Goal: Task Accomplishment & Management: Manage account settings

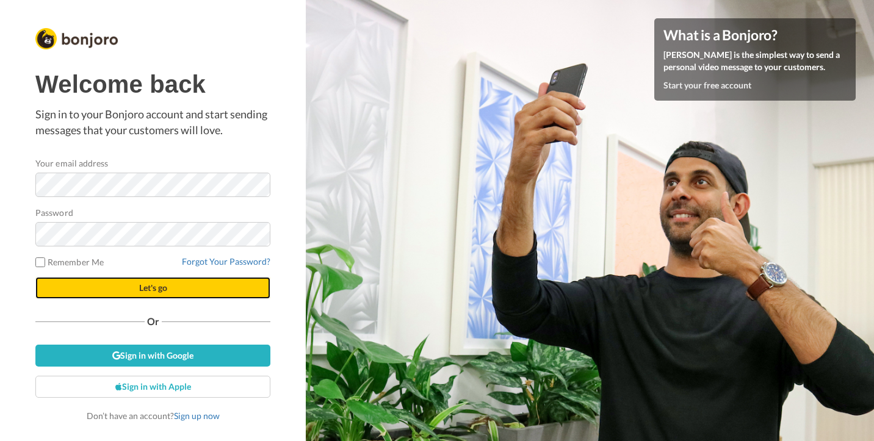
click at [162, 286] on span "Let's go" at bounding box center [153, 288] width 28 height 10
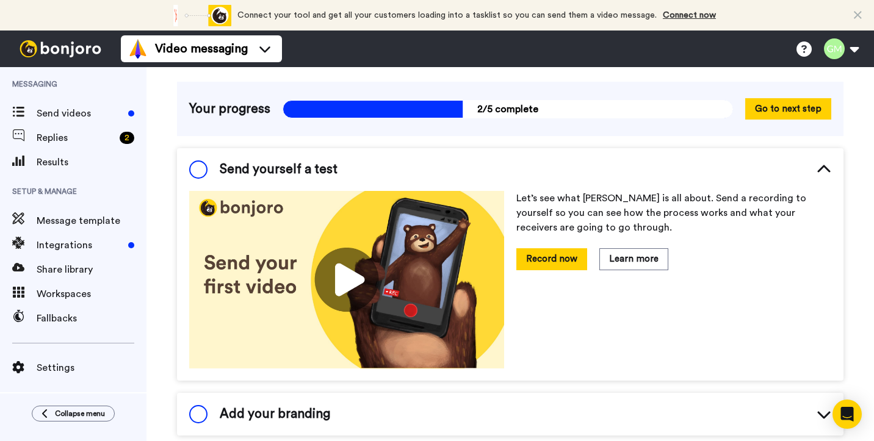
scroll to position [68, 0]
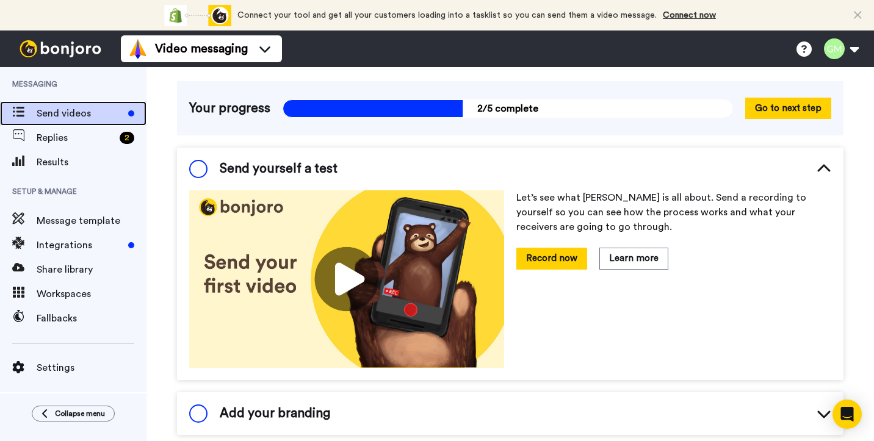
click at [86, 117] on span "Send videos" at bounding box center [80, 113] width 87 height 15
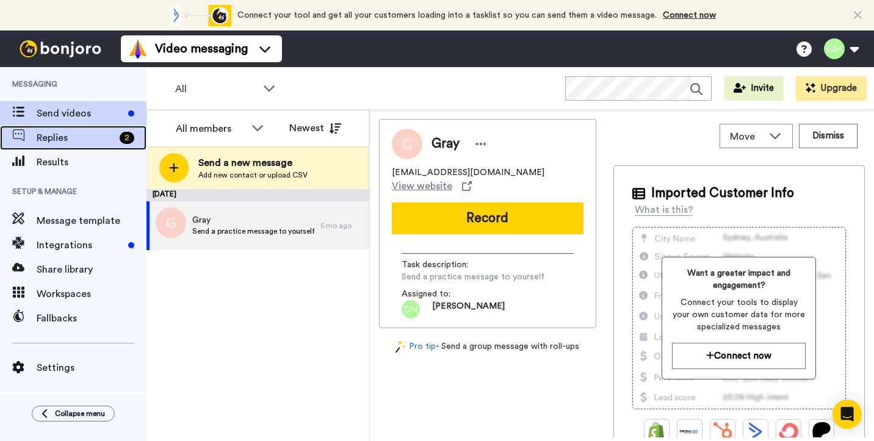
click at [86, 136] on span "Replies" at bounding box center [76, 138] width 78 height 15
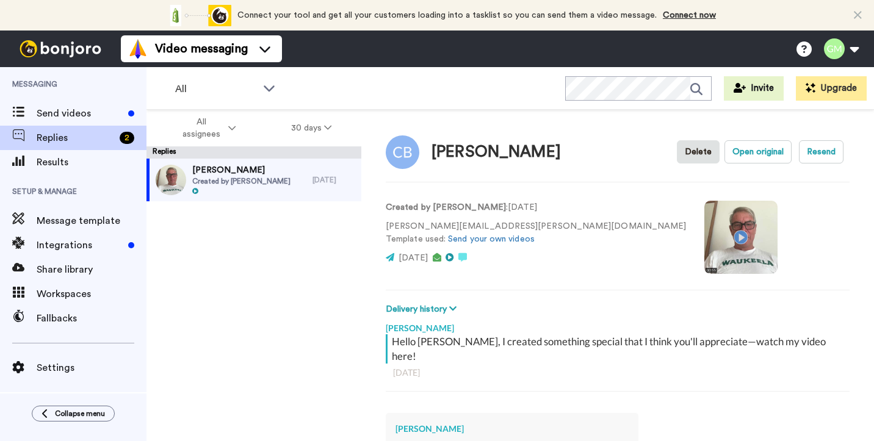
type textarea "x"
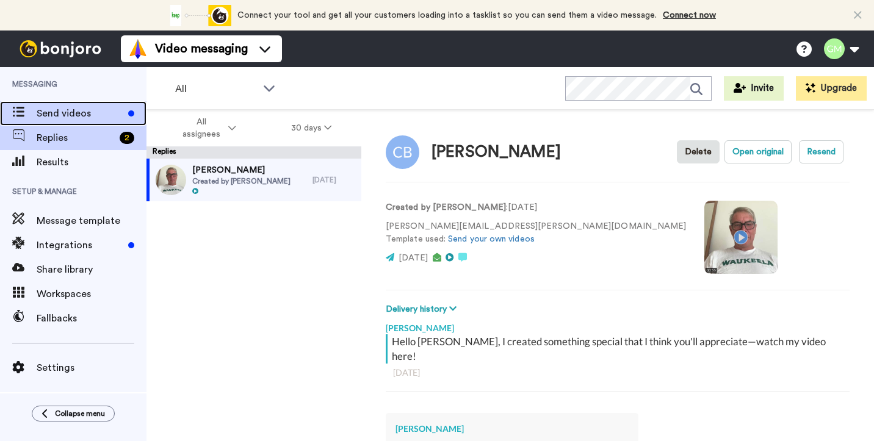
click at [76, 110] on span "Send videos" at bounding box center [80, 113] width 87 height 15
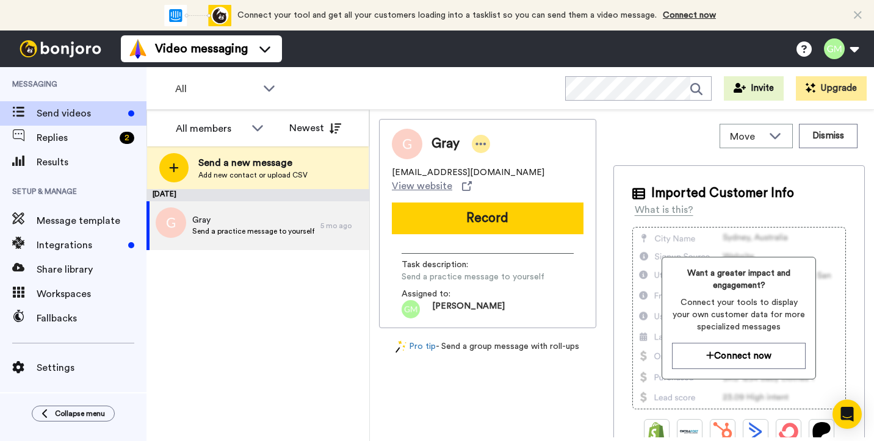
click at [480, 143] on icon at bounding box center [481, 144] width 10 height 2
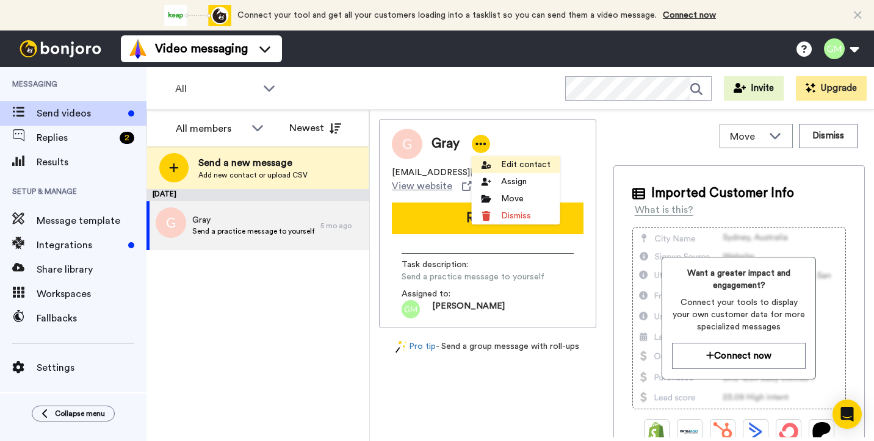
click at [538, 162] on li "Edit contact" at bounding box center [516, 164] width 88 height 17
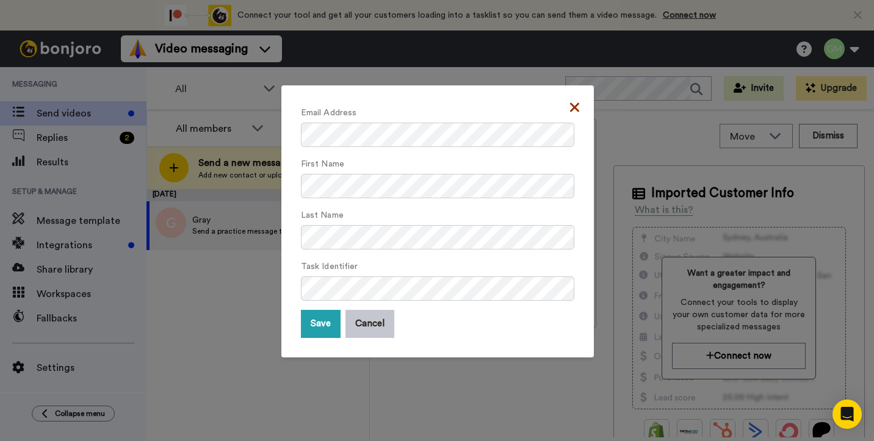
click at [572, 108] on icon at bounding box center [574, 107] width 9 height 15
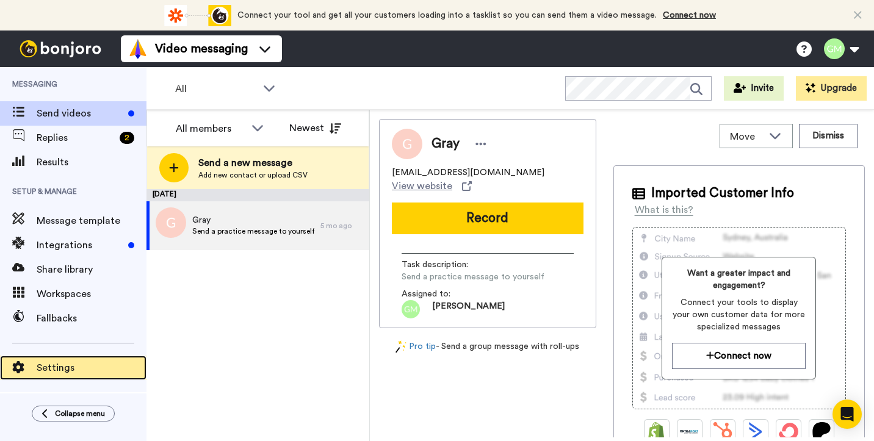
click at [53, 362] on span "Settings" at bounding box center [92, 368] width 110 height 15
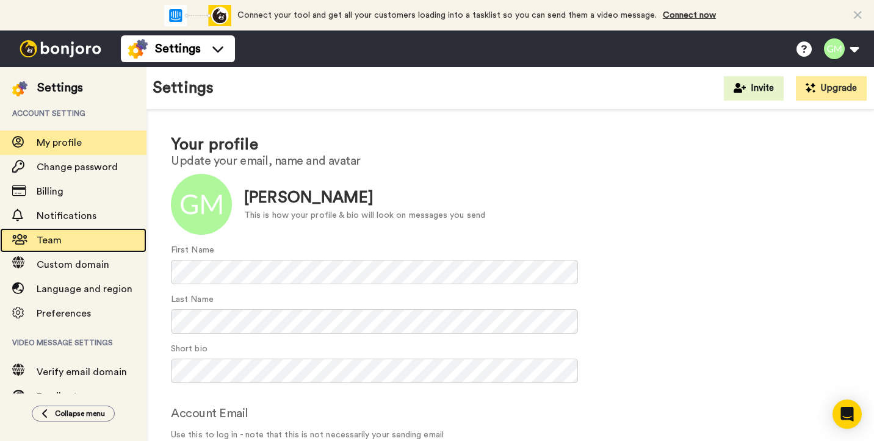
click at [109, 242] on span "Team" at bounding box center [92, 240] width 110 height 15
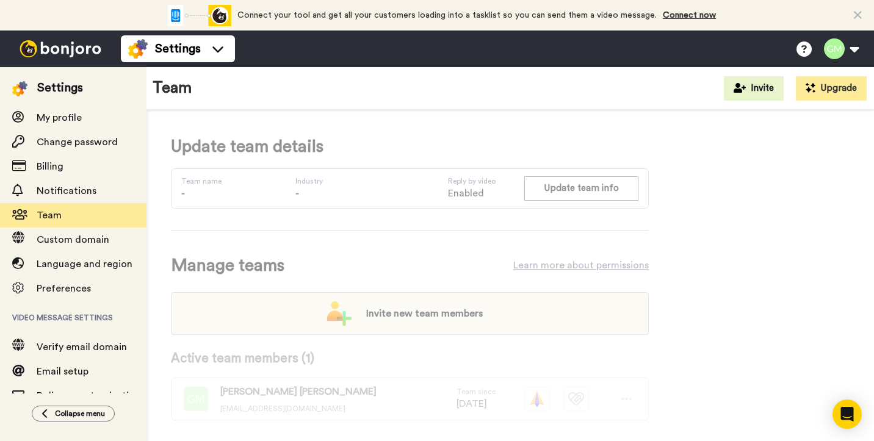
scroll to position [28, 0]
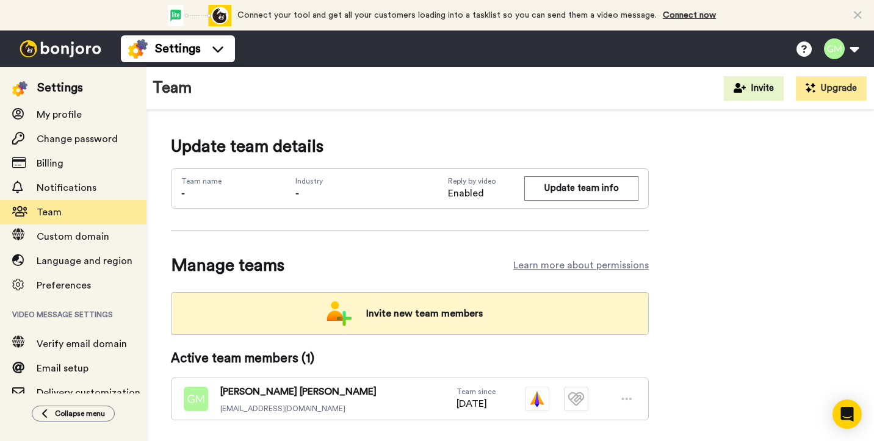
click at [421, 309] on span "Invite new team members" at bounding box center [424, 314] width 136 height 24
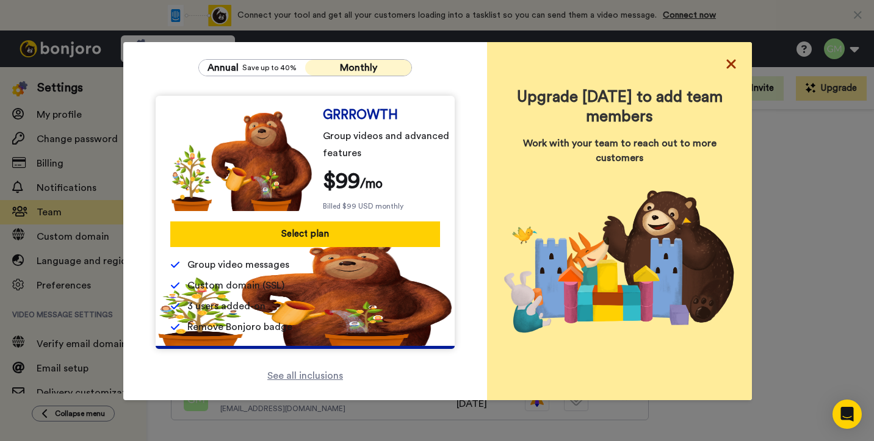
click at [734, 61] on icon at bounding box center [730, 63] width 9 height 9
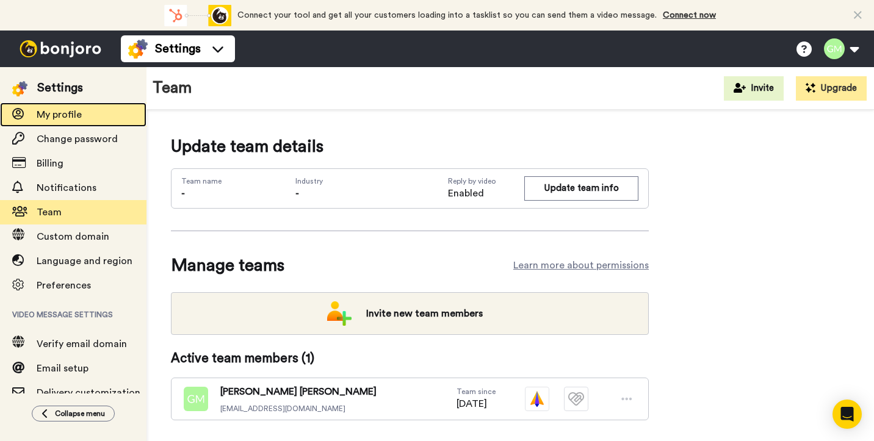
click at [64, 120] on span "My profile" at bounding box center [59, 115] width 45 height 10
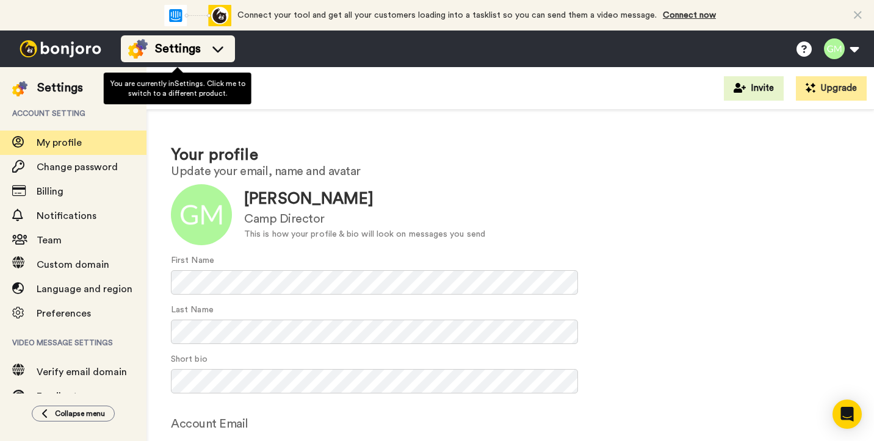
click at [219, 53] on icon at bounding box center [218, 49] width 20 height 12
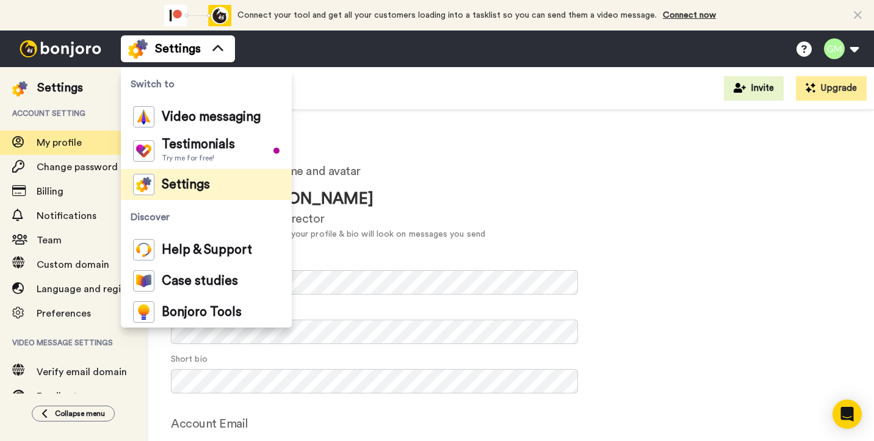
click at [291, 42] on div "Settings Switch to Video messaging Testimonials Try me for free! Settings Disco…" at bounding box center [497, 49] width 753 height 37
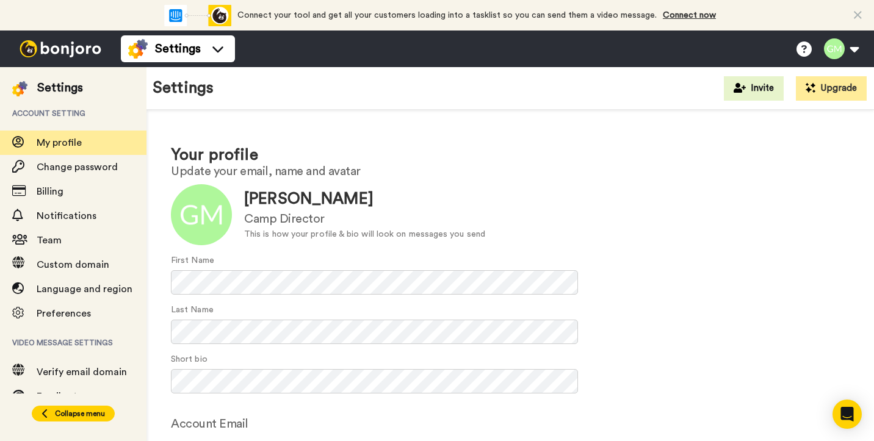
click at [66, 411] on span "Collapse menu" at bounding box center [80, 414] width 50 height 10
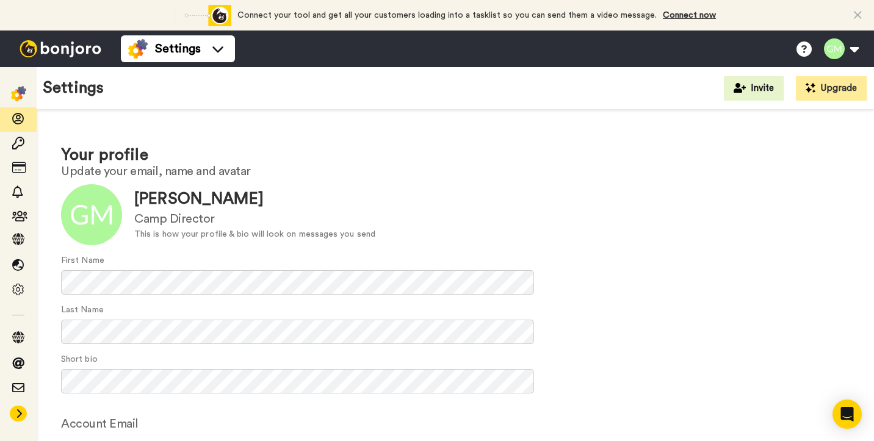
click at [18, 414] on icon at bounding box center [18, 414] width 7 height 10
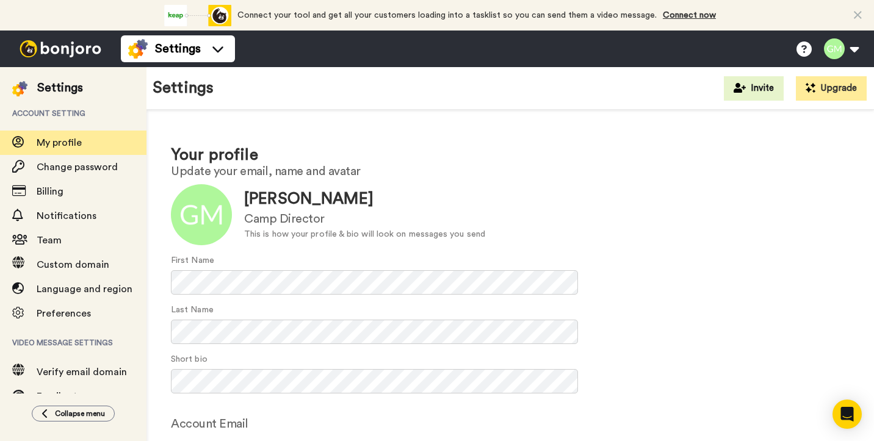
click at [93, 49] on img at bounding box center [61, 48] width 92 height 17
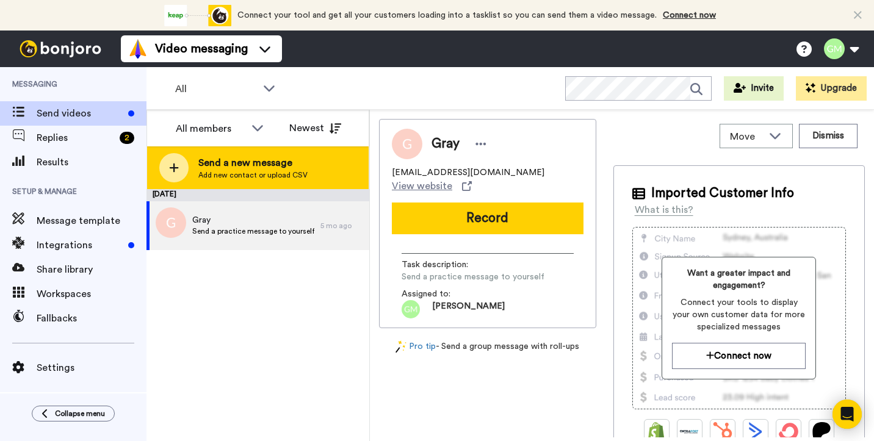
click at [218, 173] on span "Add new contact or upload CSV" at bounding box center [252, 175] width 109 height 10
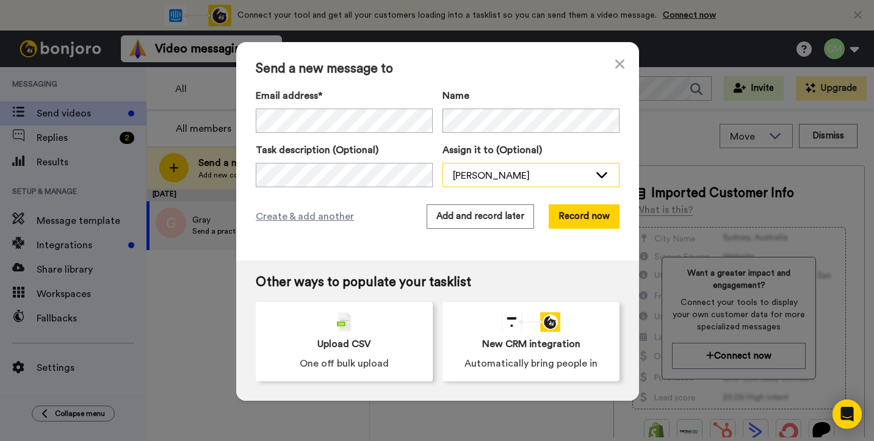
click at [603, 178] on icon at bounding box center [601, 174] width 15 height 12
click at [622, 65] on icon at bounding box center [619, 64] width 9 height 15
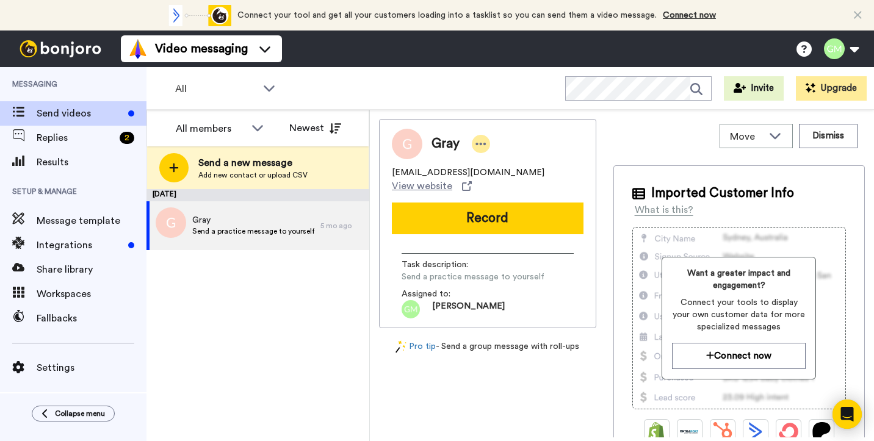
click at [481, 145] on icon at bounding box center [481, 144] width 10 height 2
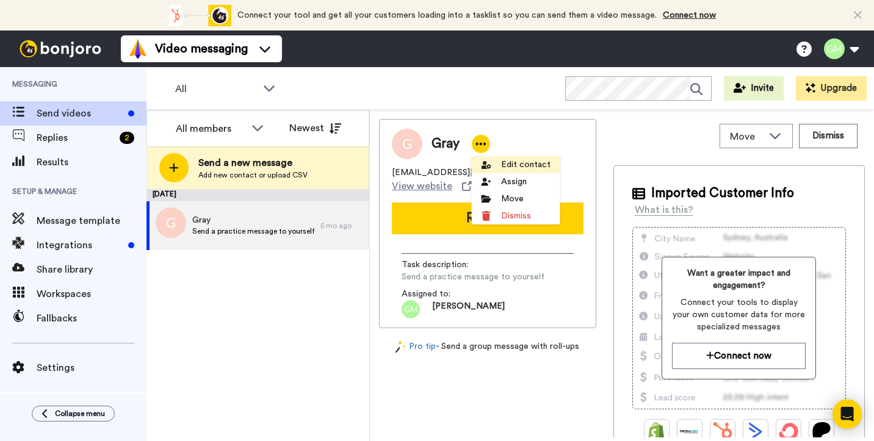
click at [512, 161] on li "Edit contact" at bounding box center [516, 164] width 88 height 17
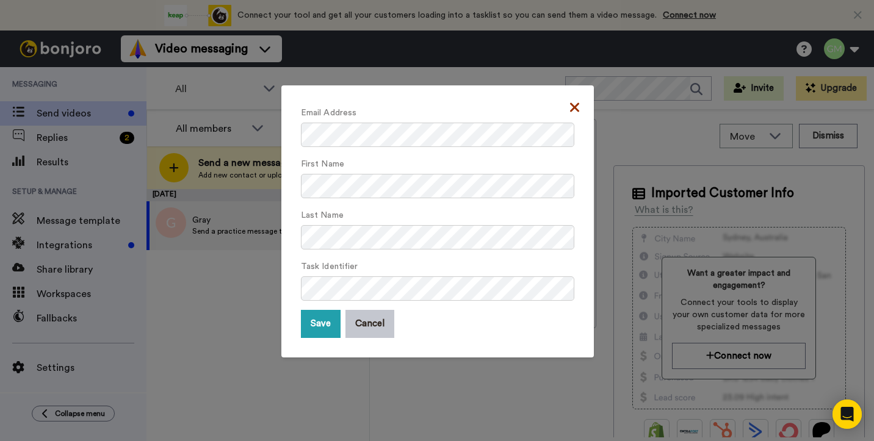
click at [574, 107] on icon at bounding box center [574, 107] width 9 height 9
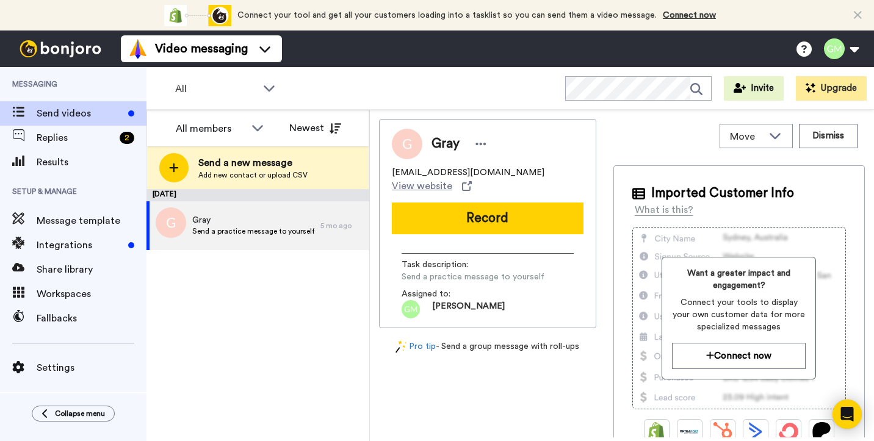
click at [456, 145] on span "Gray" at bounding box center [446, 144] width 28 height 18
click at [460, 145] on div "Gray" at bounding box center [461, 144] width 59 height 18
click at [479, 142] on icon at bounding box center [480, 144] width 11 height 12
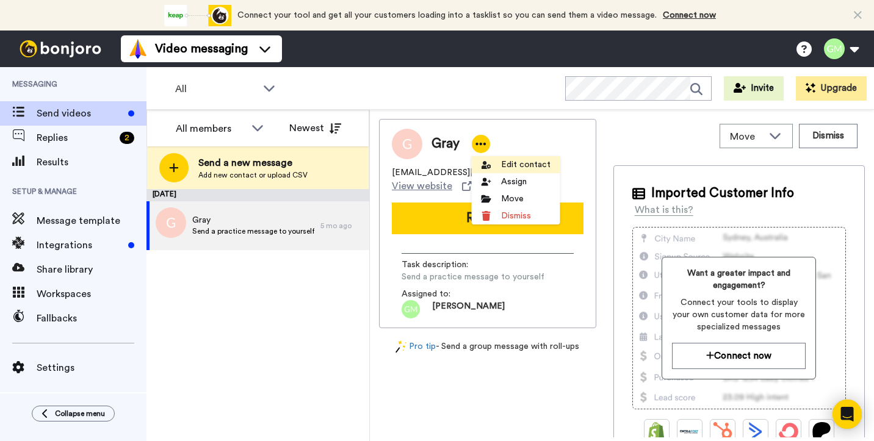
click at [507, 159] on li "Edit contact" at bounding box center [516, 164] width 88 height 17
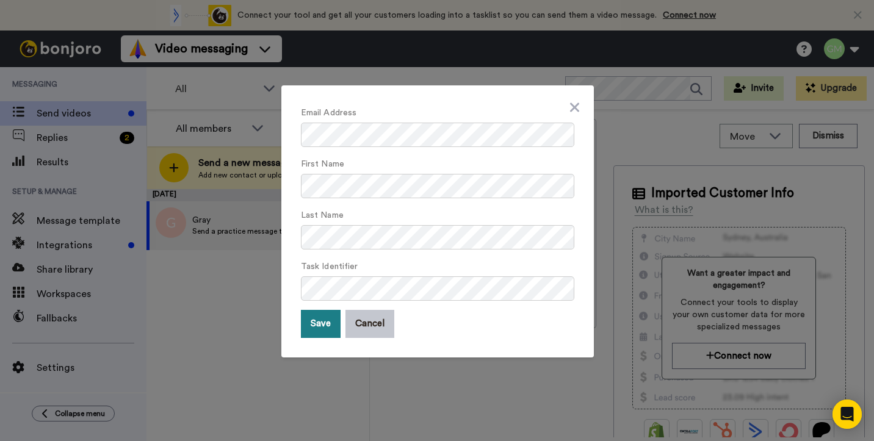
click at [320, 318] on button "Save" at bounding box center [321, 324] width 40 height 28
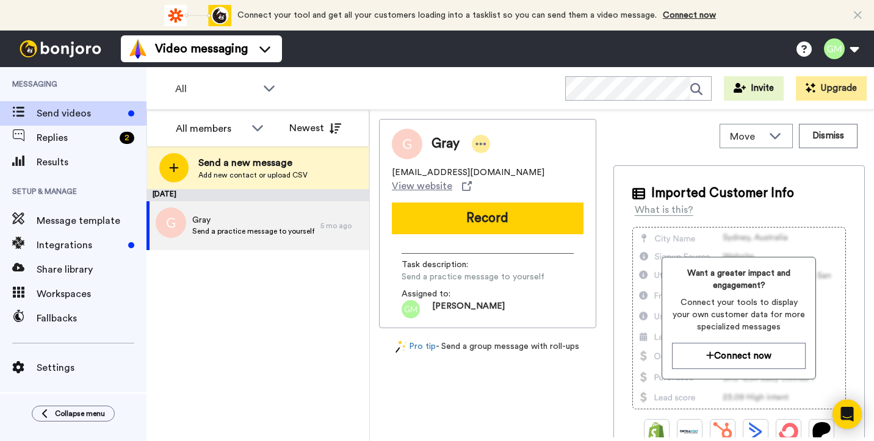
click at [482, 142] on icon at bounding box center [480, 144] width 11 height 12
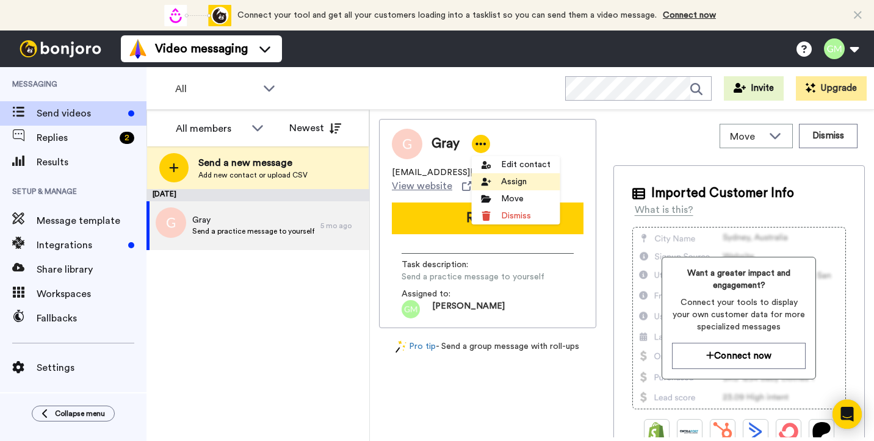
click at [504, 178] on li "Assign" at bounding box center [516, 181] width 88 height 17
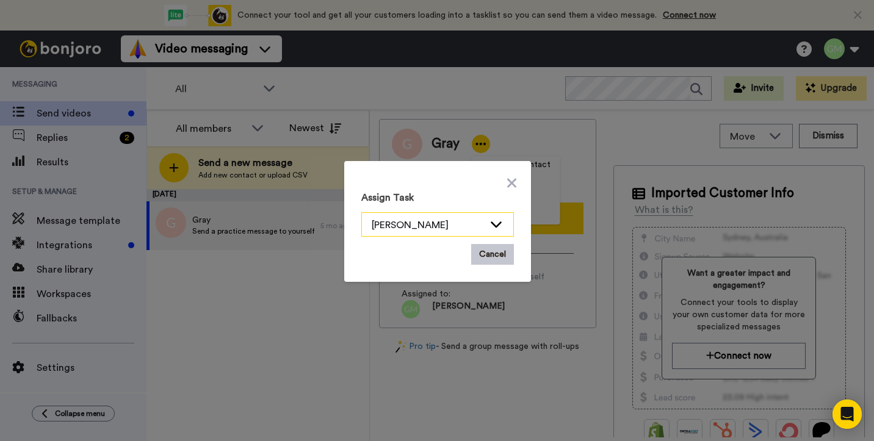
click at [493, 222] on icon at bounding box center [496, 224] width 15 height 12
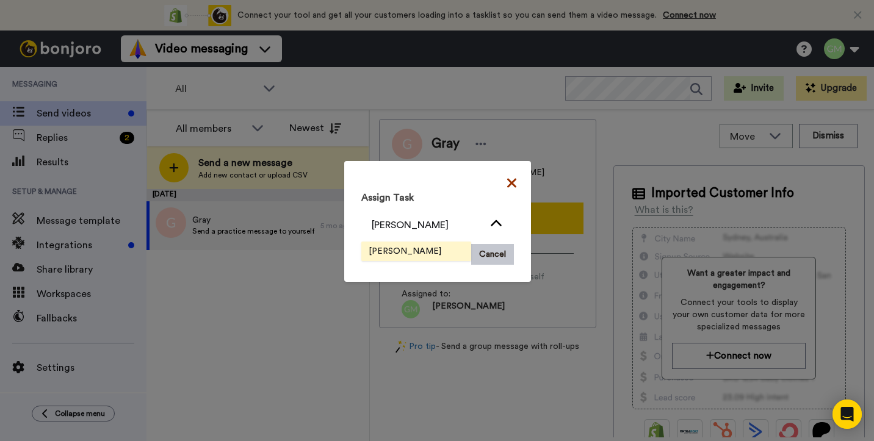
click at [513, 181] on icon at bounding box center [511, 182] width 9 height 9
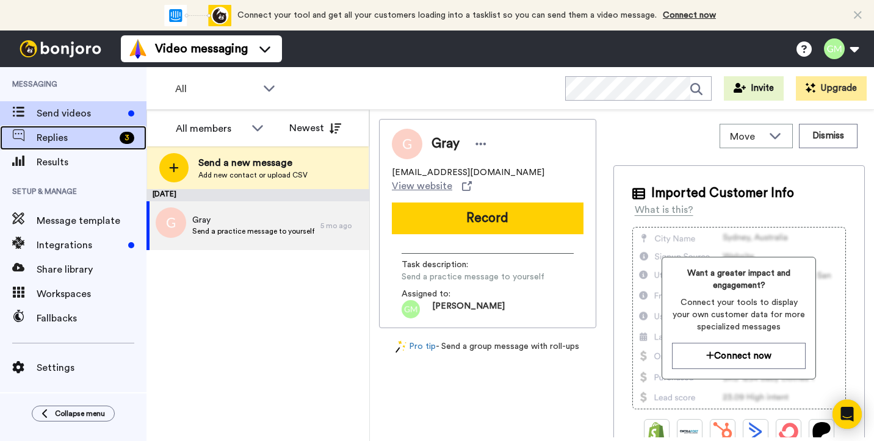
click at [110, 137] on span "Replies" at bounding box center [76, 138] width 78 height 15
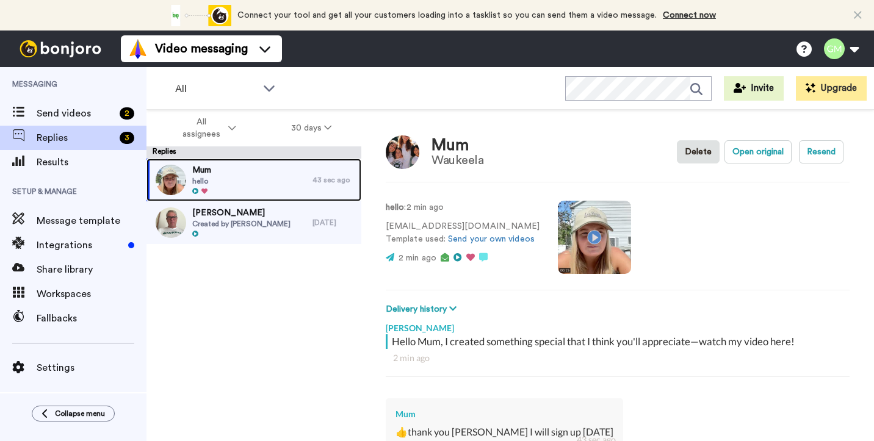
click at [219, 182] on div "Mum hello" at bounding box center [229, 180] width 166 height 43
type textarea "x"
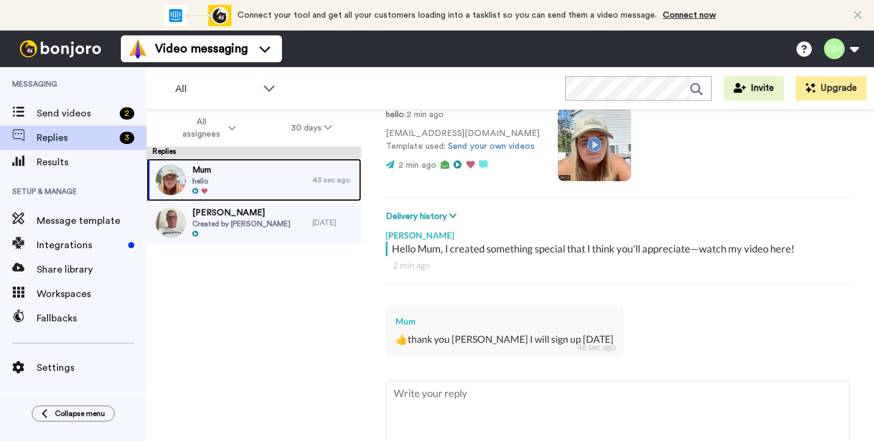
scroll to position [93, 0]
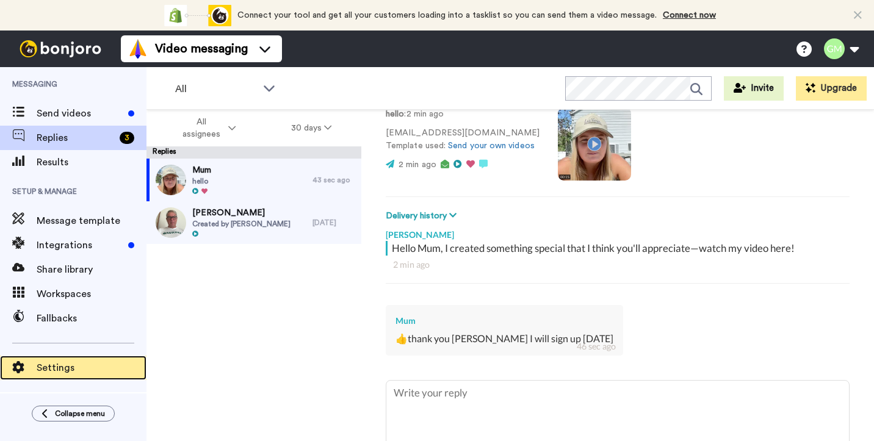
click at [67, 362] on span "Settings" at bounding box center [92, 368] width 110 height 15
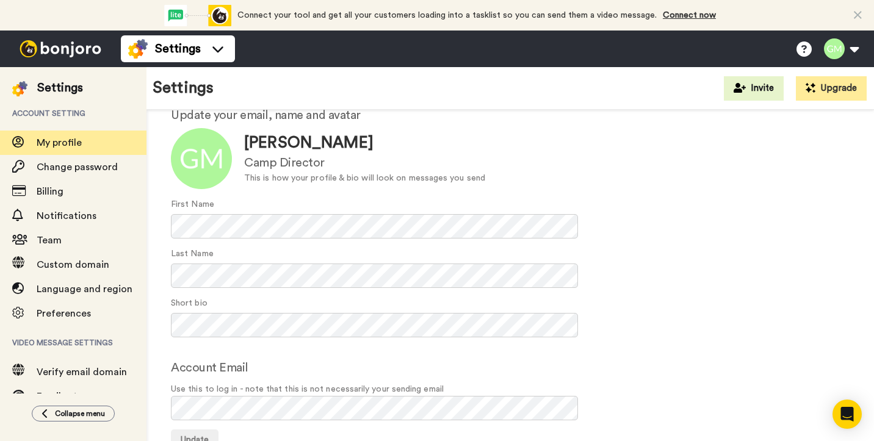
scroll to position [56, 0]
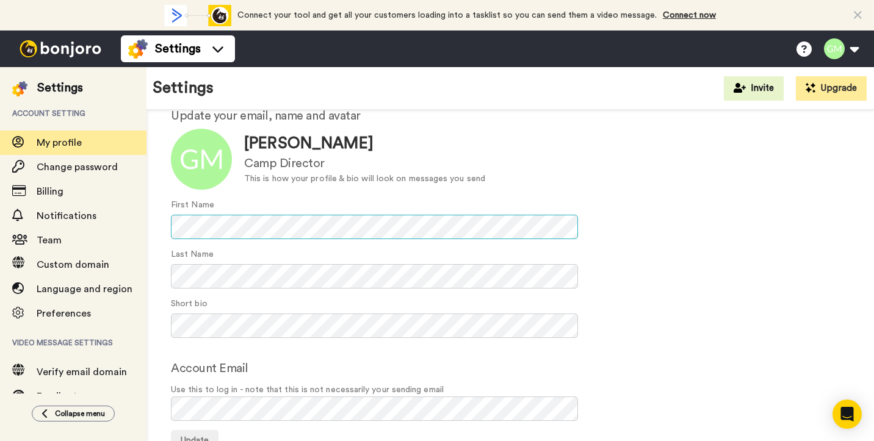
click at [170, 226] on div "Your profile Update your email, name and avatar Update [PERSON_NAME] Camp Direc…" at bounding box center [510, 270] width 728 height 432
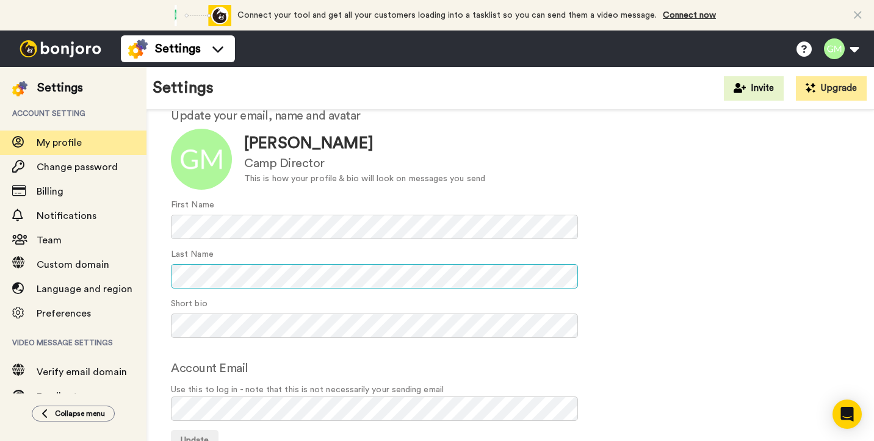
click at [157, 271] on div "Your profile Update your email, name and avatar Update [PERSON_NAME] Camp Direc…" at bounding box center [510, 270] width 728 height 432
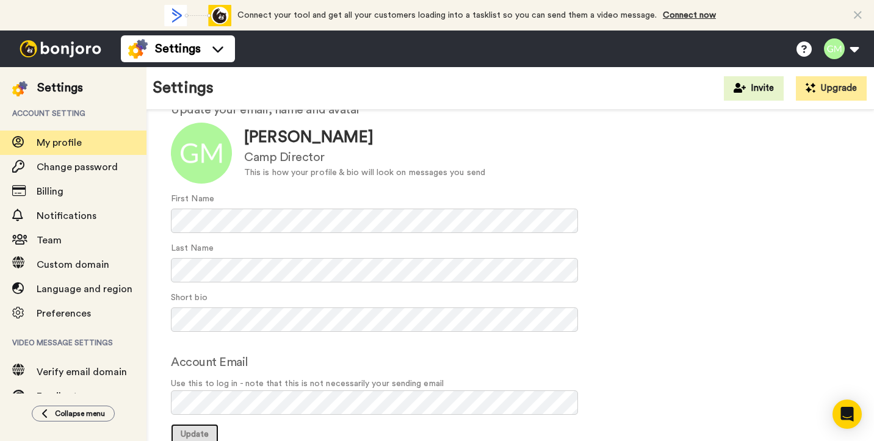
click at [188, 435] on span "Update" at bounding box center [195, 434] width 28 height 9
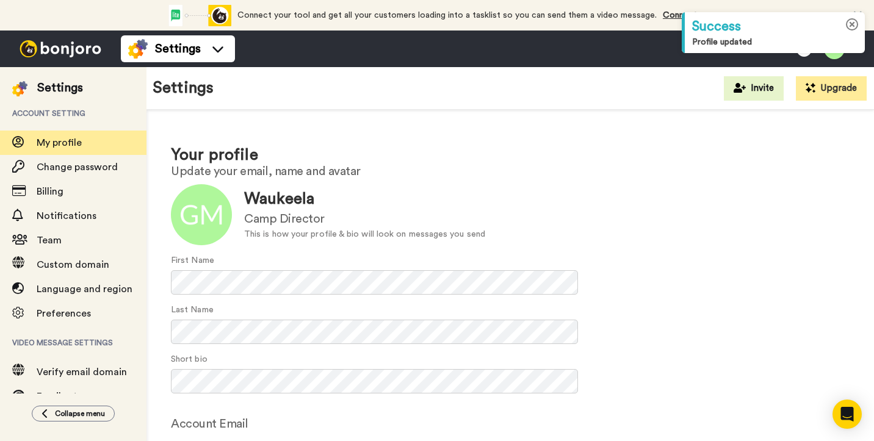
click at [853, 25] on icon at bounding box center [852, 24] width 13 height 13
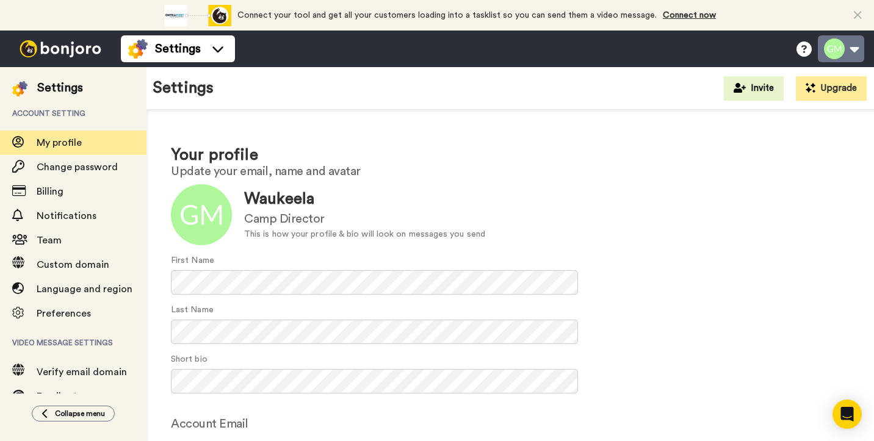
click at [852, 50] on button at bounding box center [841, 48] width 46 height 27
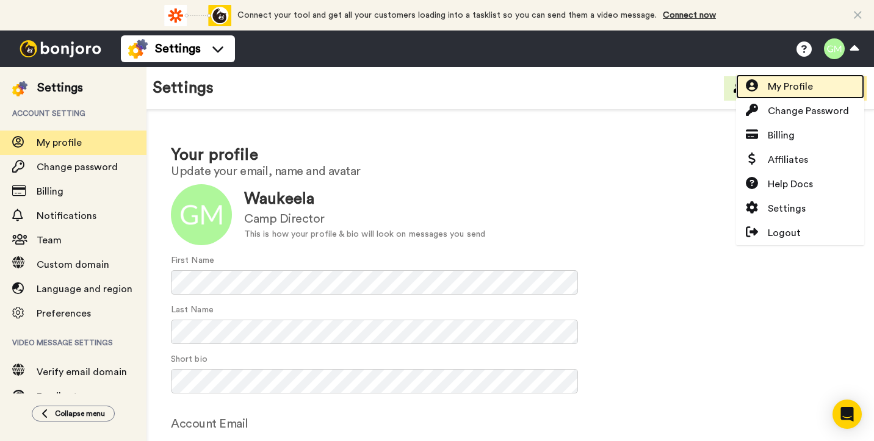
click at [834, 83] on link "My Profile" at bounding box center [800, 86] width 128 height 24
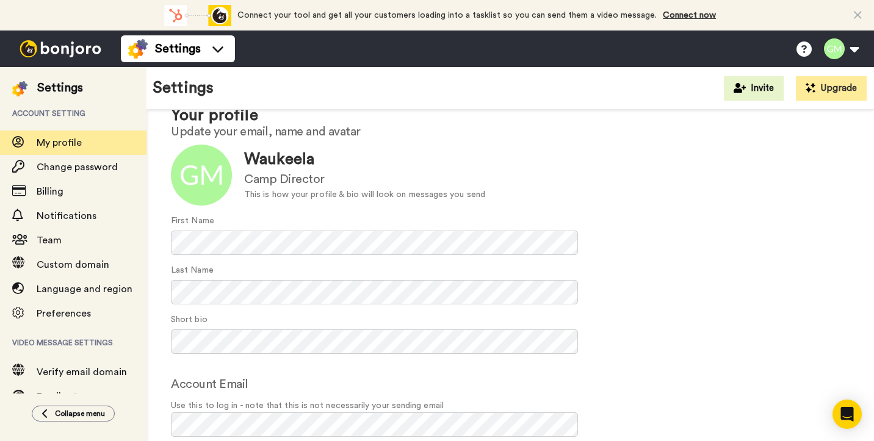
scroll to position [62, 0]
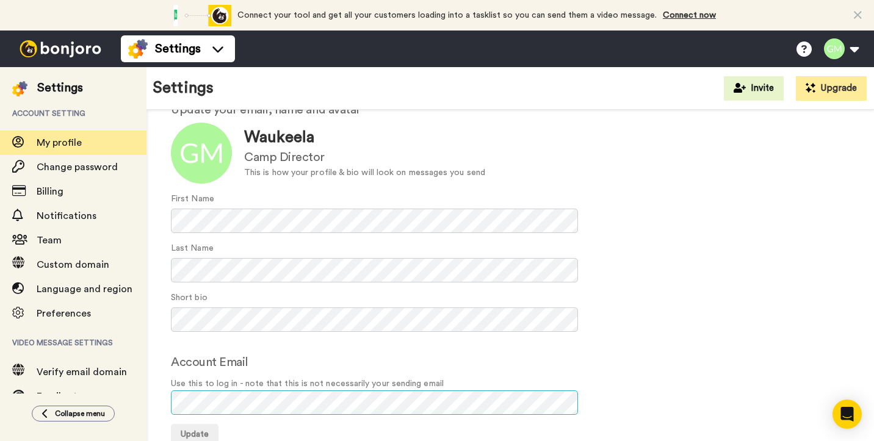
click at [168, 406] on div "Your profile Update your email, name and avatar Update Waukeela Camp Director T…" at bounding box center [510, 264] width 728 height 432
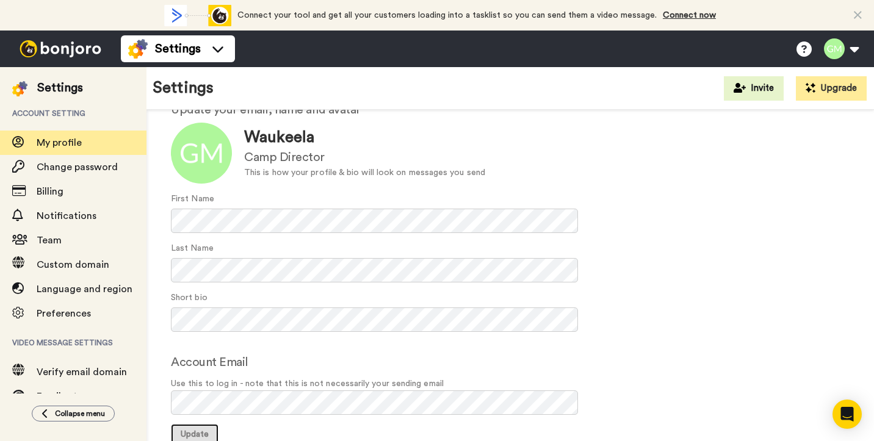
click at [191, 432] on span "Update" at bounding box center [195, 434] width 28 height 9
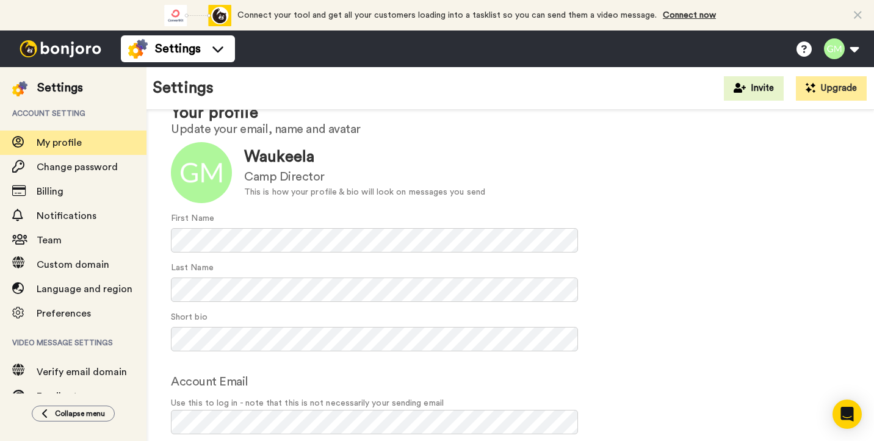
scroll to position [62, 0]
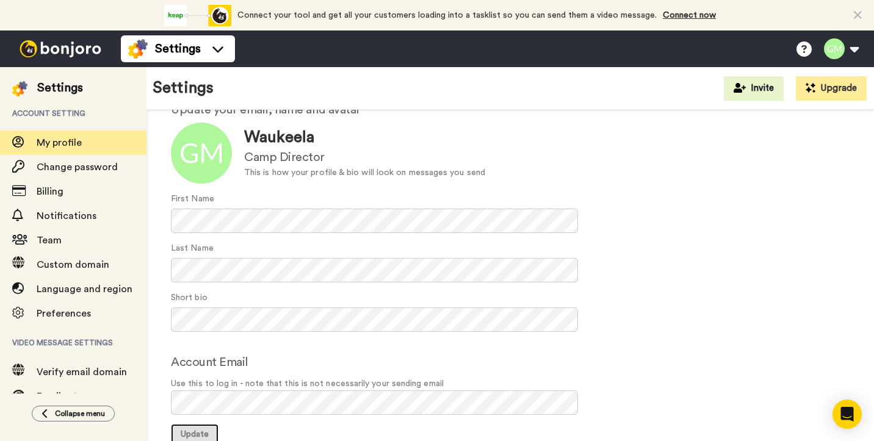
click at [206, 430] on span "Update" at bounding box center [195, 434] width 28 height 9
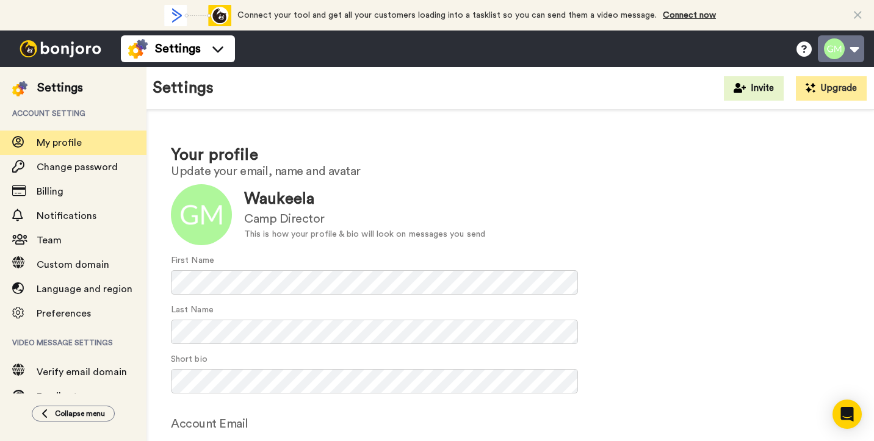
click at [854, 49] on button at bounding box center [841, 48] width 46 height 27
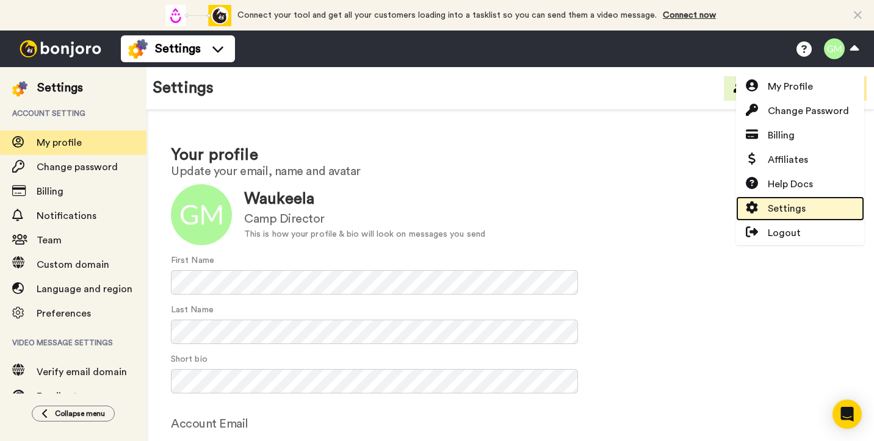
click at [779, 209] on span "Settings" at bounding box center [787, 208] width 38 height 15
